Goal: Information Seeking & Learning: Check status

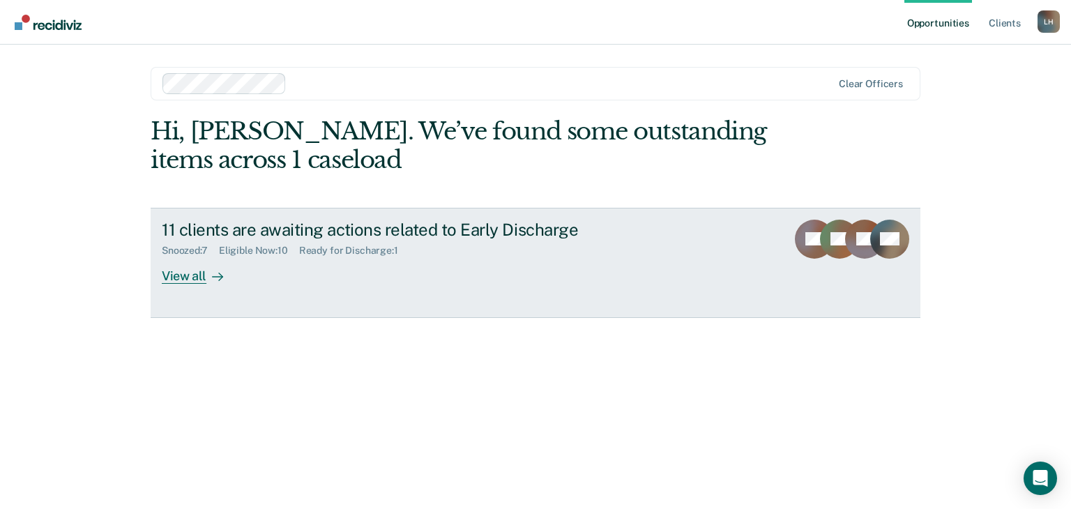
click at [194, 277] on div "View all" at bounding box center [201, 270] width 78 height 27
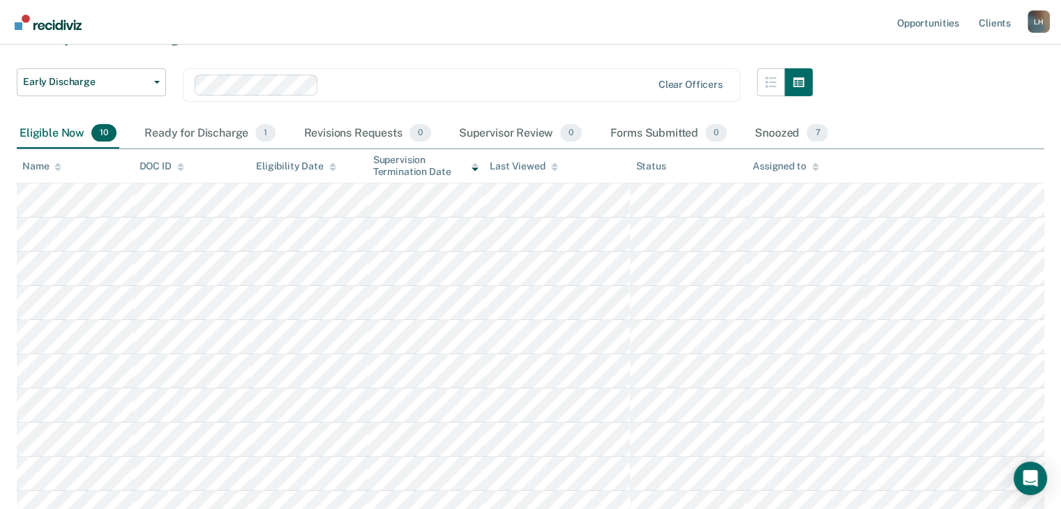
scroll to position [55, 0]
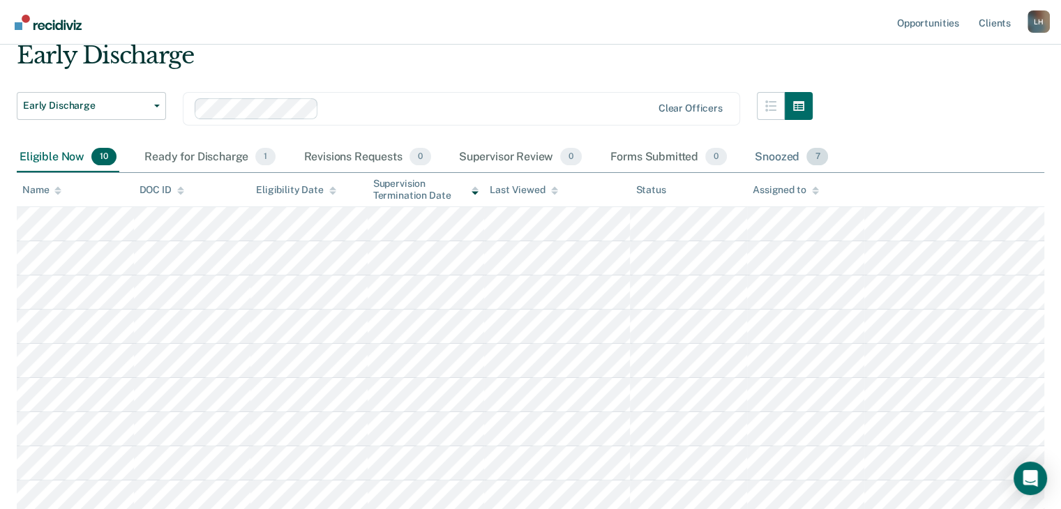
click at [798, 162] on div "Snoozed 7" at bounding box center [791, 157] width 79 height 31
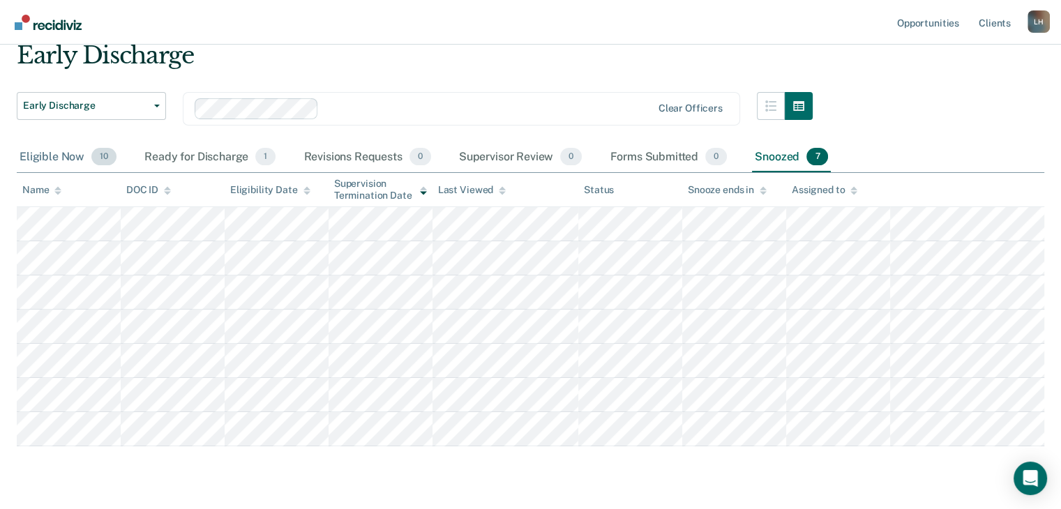
click at [59, 156] on div "Eligible Now 10" at bounding box center [68, 157] width 103 height 31
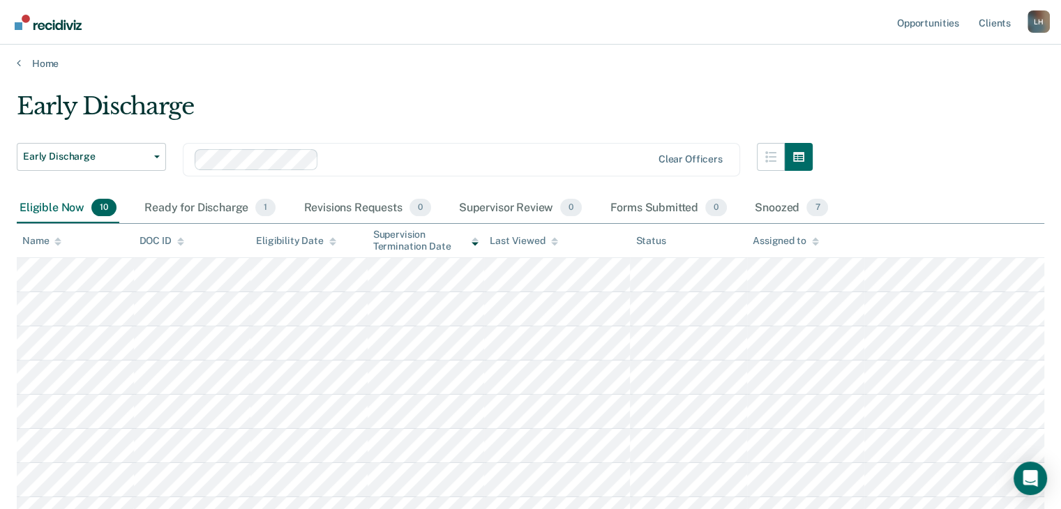
scroll to position [0, 0]
